Goal: Complete application form

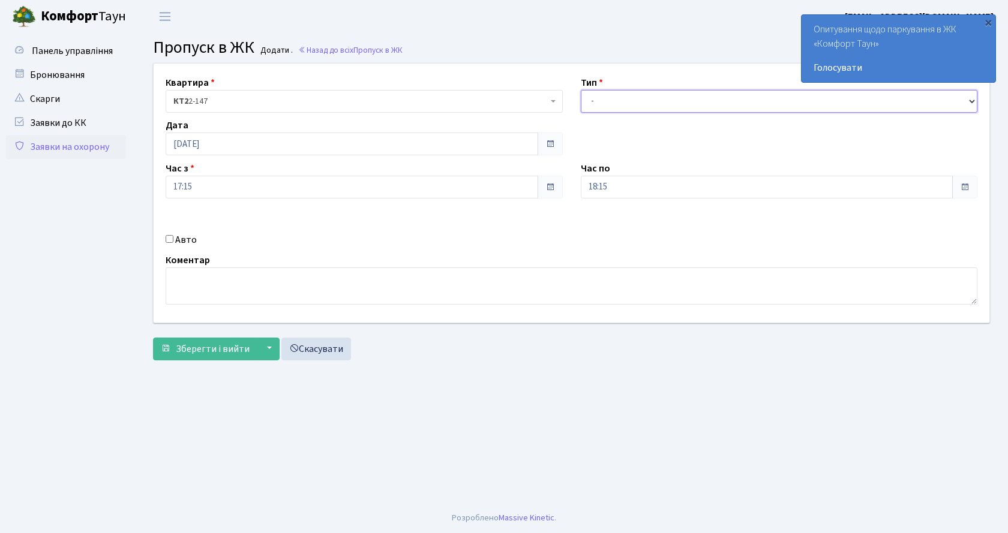
click at [610, 103] on select "- Доставка Таксі Гості Сервіс" at bounding box center [779, 101] width 397 height 23
select select "1"
click at [581, 90] on select "- Доставка Таксі Гості Сервіс" at bounding box center [779, 101] width 397 height 23
click at [178, 242] on label "Авто" at bounding box center [186, 240] width 22 height 14
click at [173, 242] on input "Авто" at bounding box center [170, 239] width 8 height 8
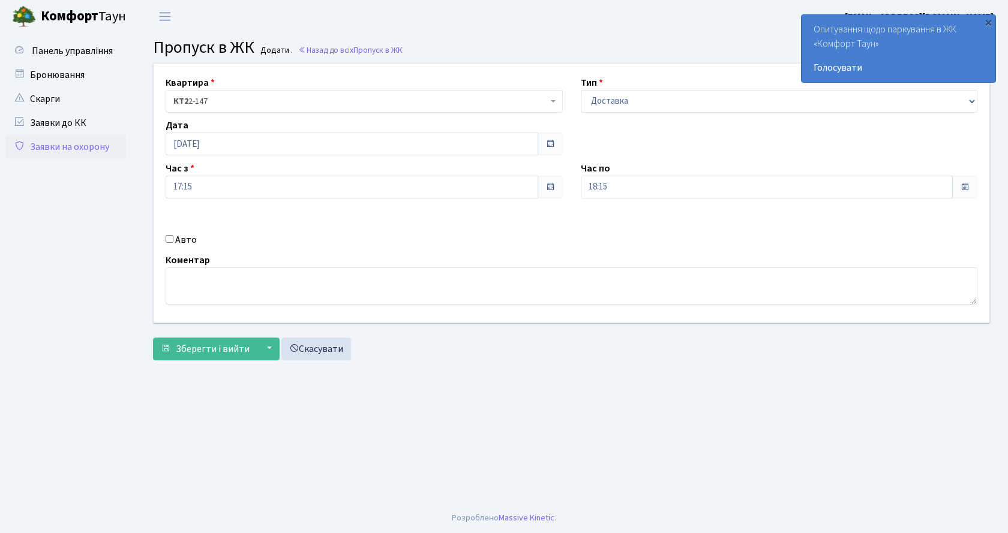
checkbox input "true"
drag, startPoint x: 599, startPoint y: 229, endPoint x: 578, endPoint y: 226, distance: 21.2
click at [578, 226] on div "Держ. номер ка4509км" at bounding box center [779, 225] width 415 height 43
type input "аа4509км"
click at [251, 342] on button "Зберегти і вийти" at bounding box center [205, 349] width 104 height 23
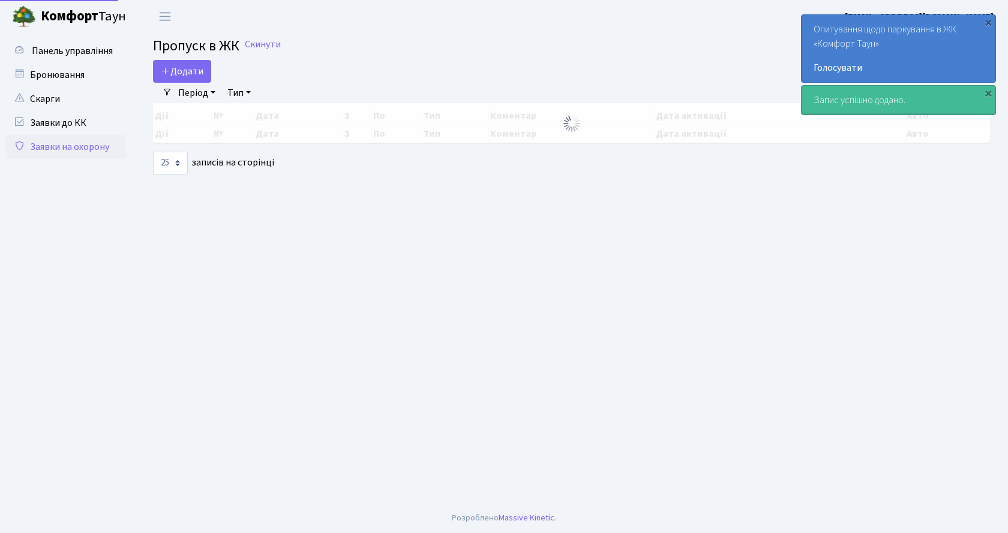
select select "25"
